Goal: Navigation & Orientation: Find specific page/section

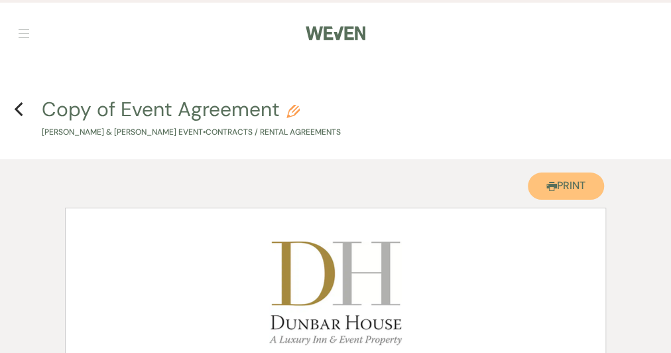
drag, startPoint x: 565, startPoint y: 154, endPoint x: 102, endPoint y: 280, distance: 479.9
click at [565, 172] on button "Printer Print" at bounding box center [566, 185] width 76 height 27
click at [0, 0] on link "Dashboard" at bounding box center [0, 0] width 0 height 0
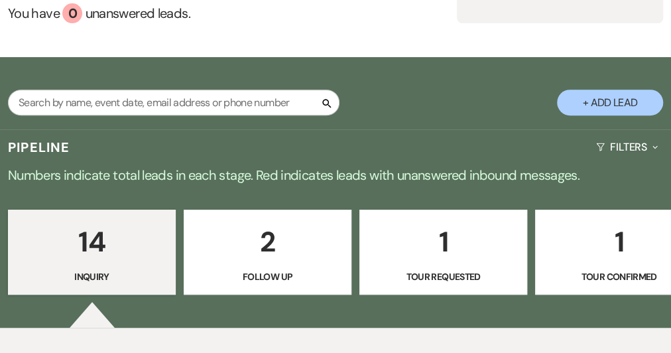
scroll to position [265, 0]
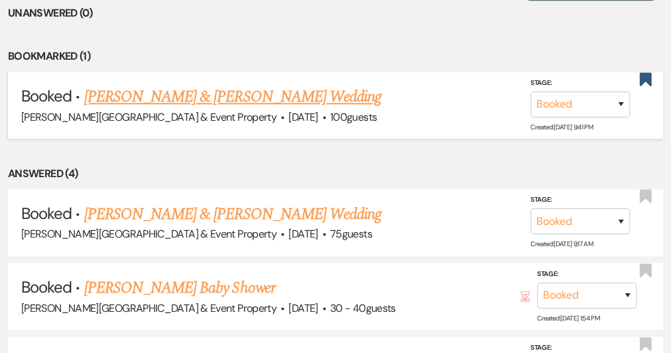
scroll to position [597, 0]
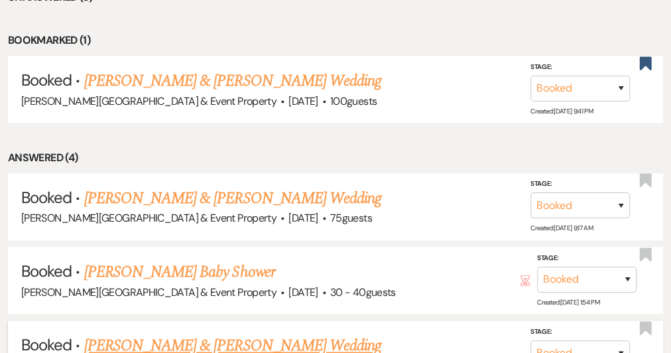
click at [303, 334] on link "[PERSON_NAME] & [PERSON_NAME] Wedding" at bounding box center [232, 346] width 297 height 24
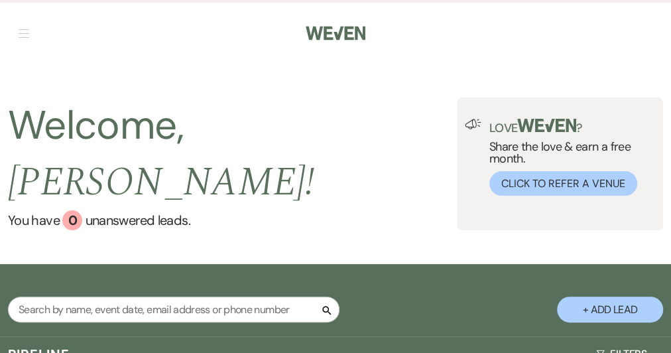
click at [0, 0] on link "Log Out" at bounding box center [0, 0] width 0 height 0
